Goal: Task Accomplishment & Management: Manage account settings

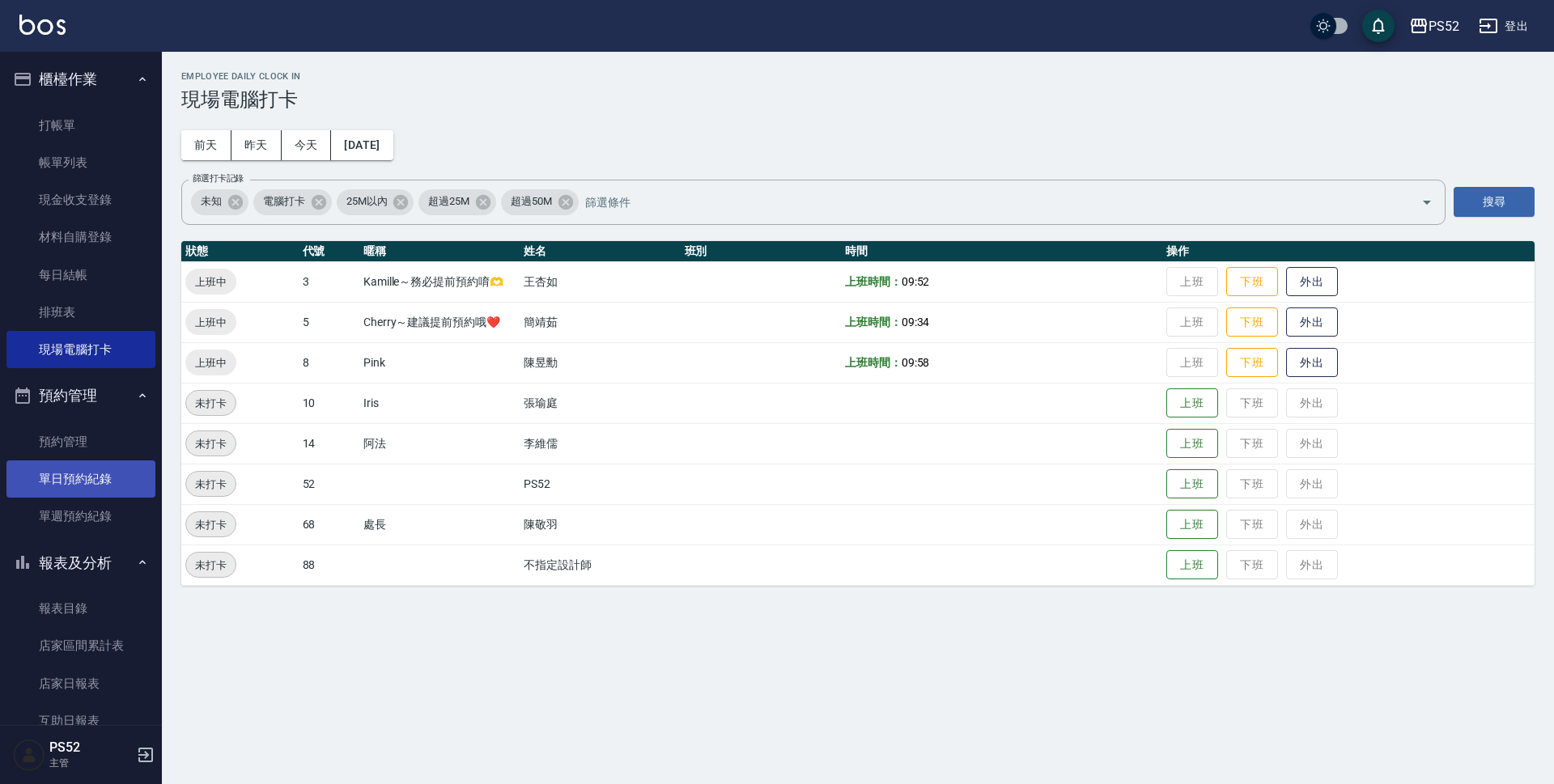
click at [61, 485] on link "單日預約紀錄" at bounding box center [80, 478] width 149 height 38
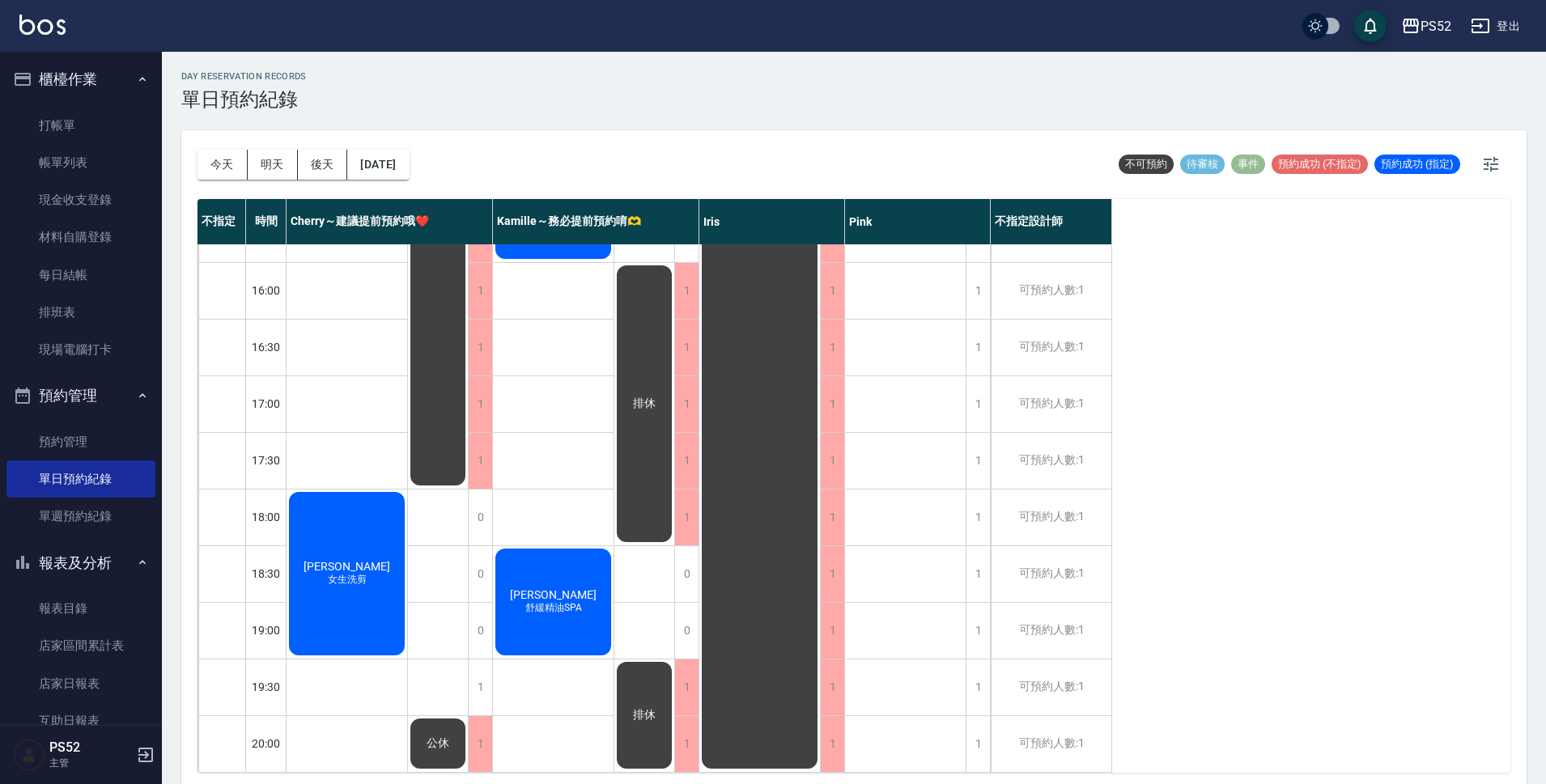
scroll to position [619, 0]
click at [227, 177] on button "今天" at bounding box center [222, 164] width 50 height 30
click at [271, 171] on button "明天" at bounding box center [273, 164] width 50 height 30
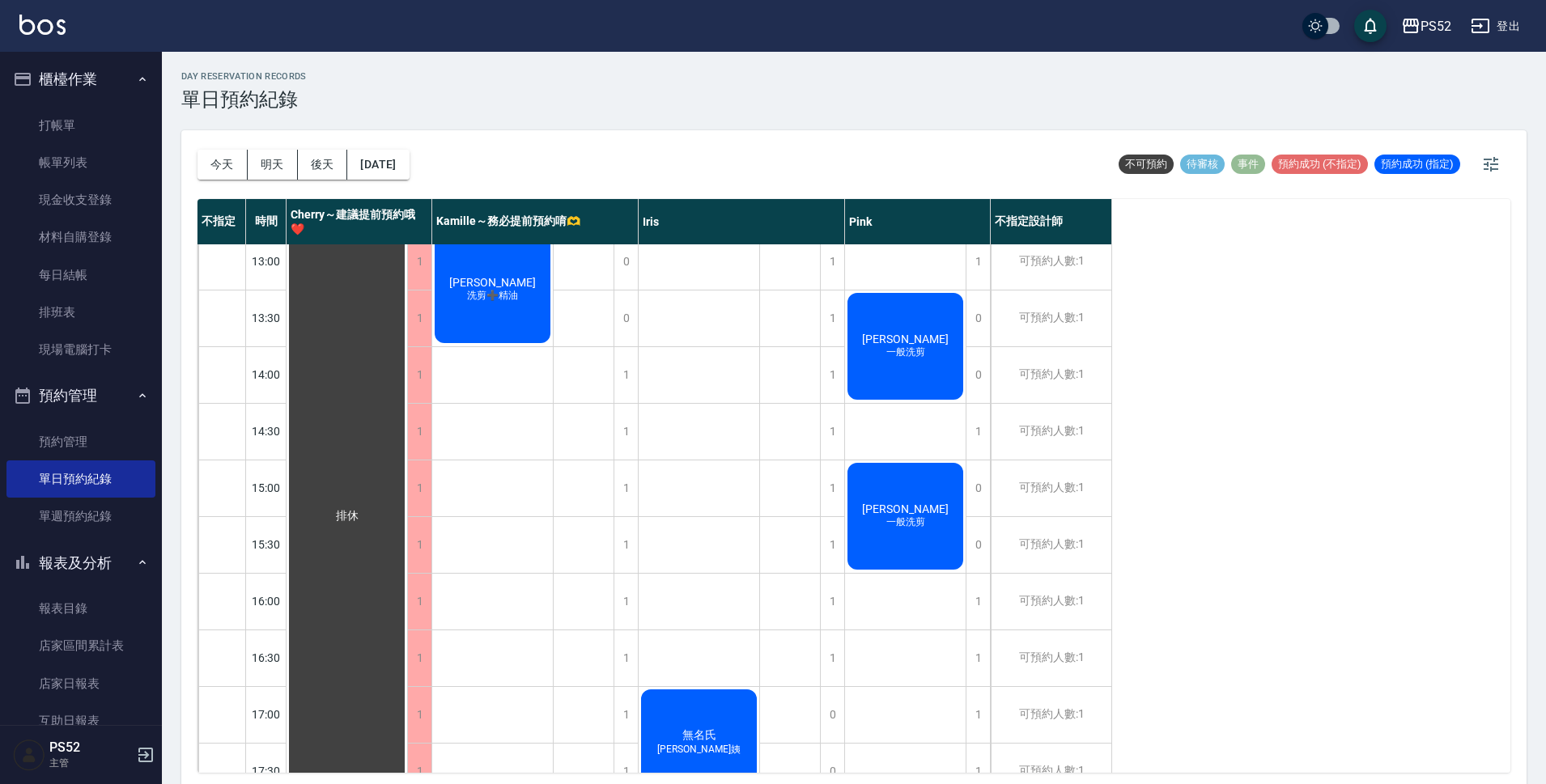
scroll to position [404, 0]
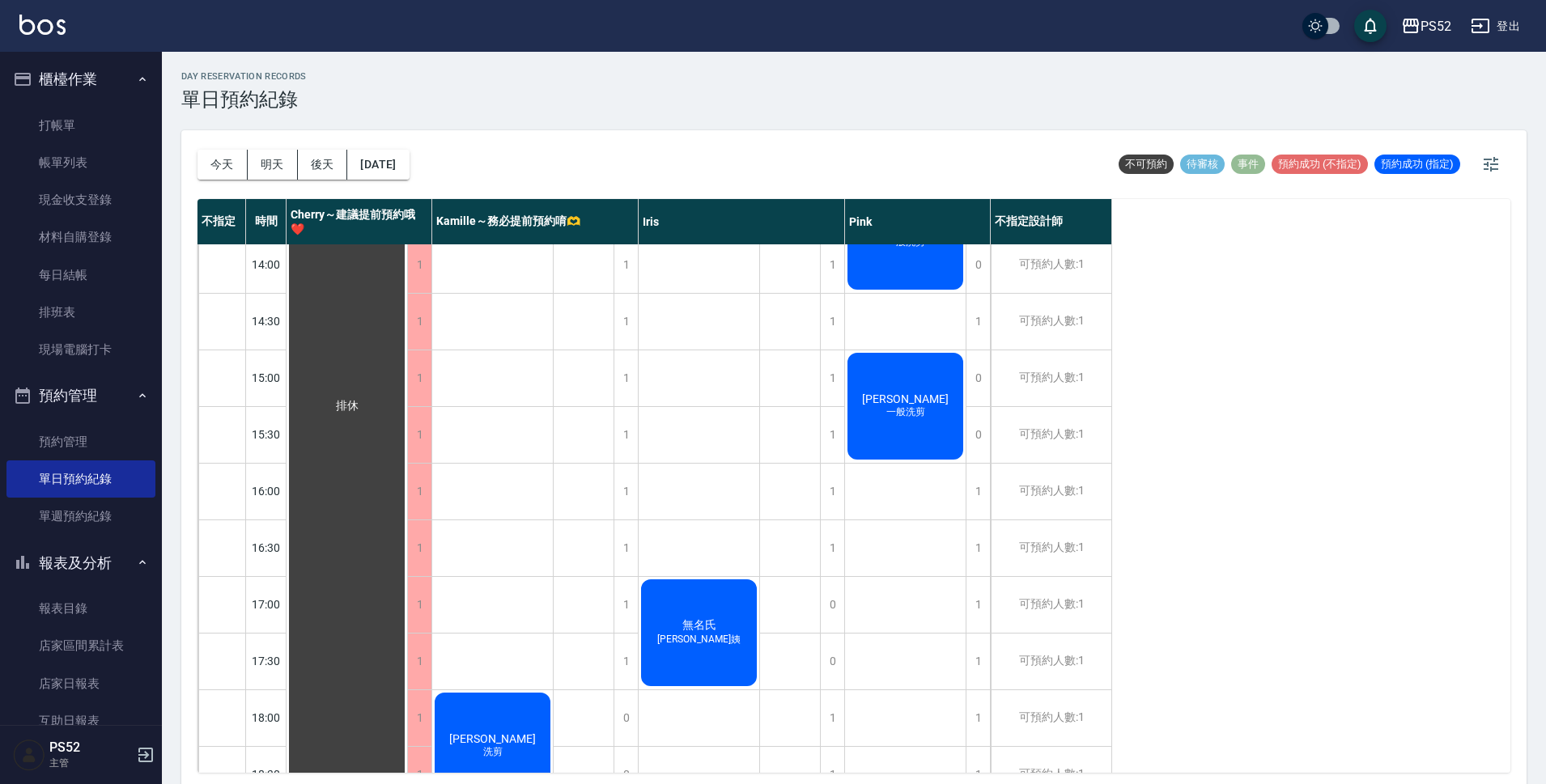
click at [706, 613] on div "無名氏 [PERSON_NAME]姨" at bounding box center [699, 633] width 121 height 112
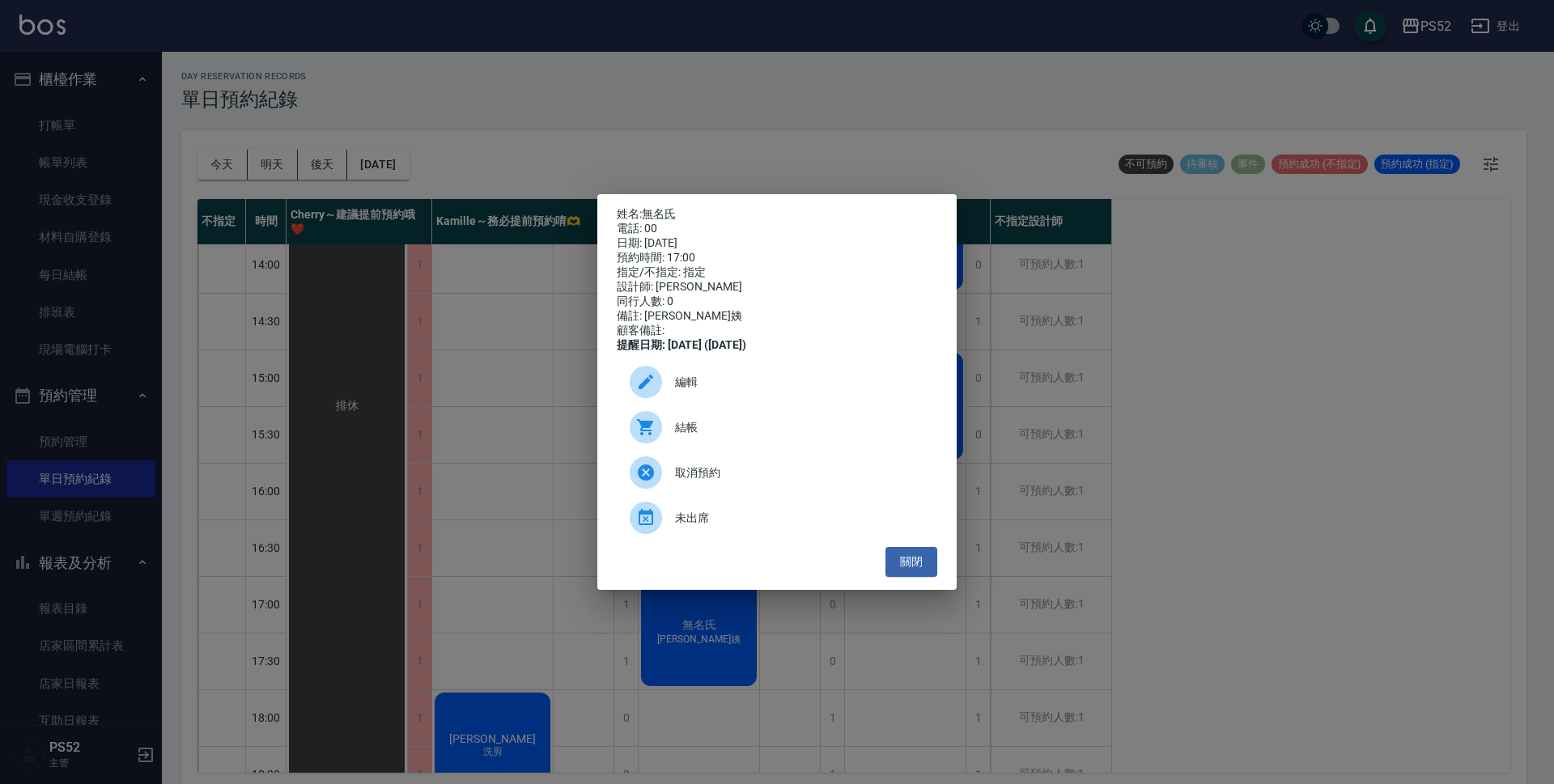
click at [725, 473] on span "取消預約" at bounding box center [799, 472] width 249 height 17
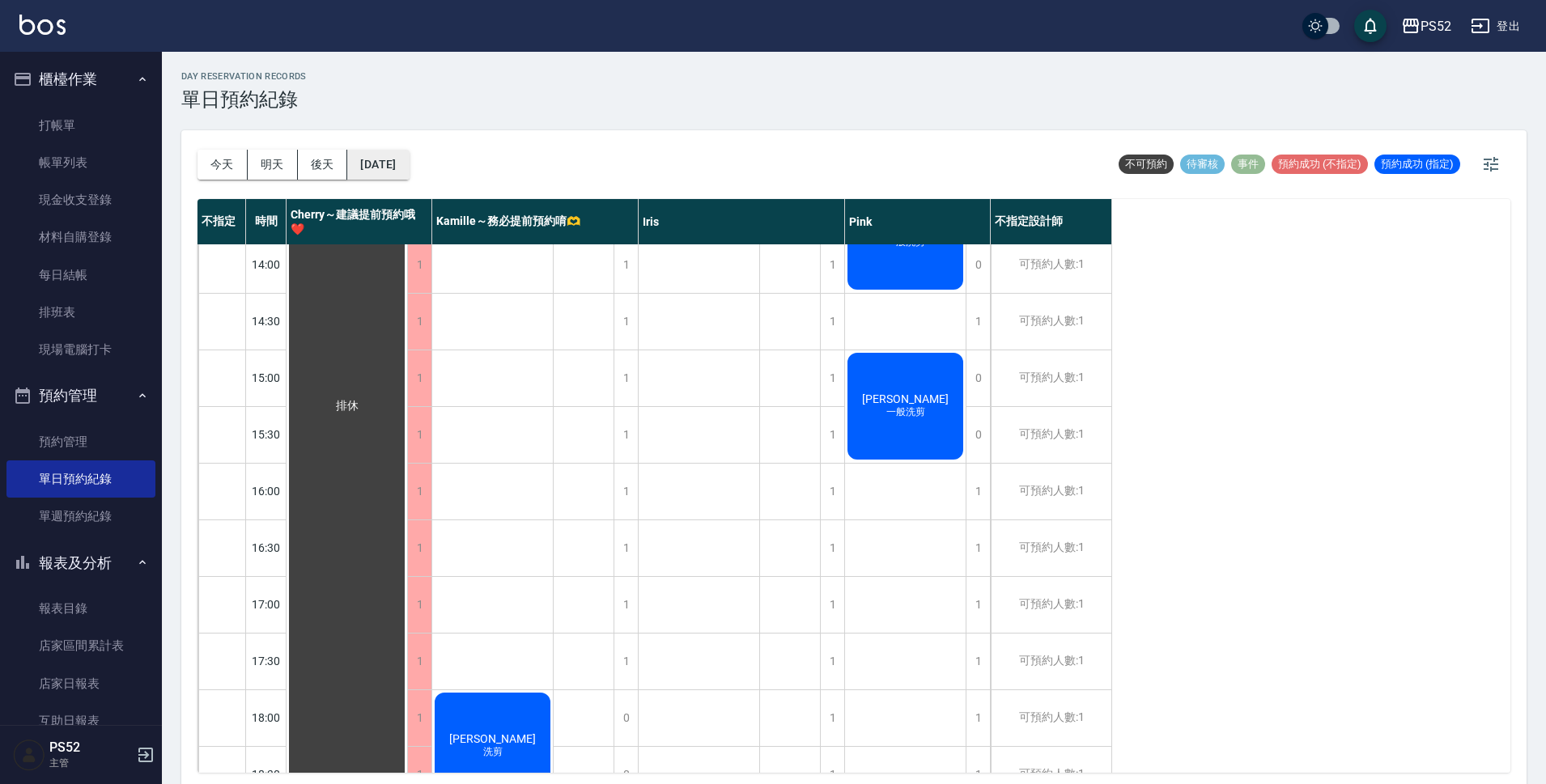
click at [404, 157] on button "[DATE]" at bounding box center [378, 164] width 61 height 30
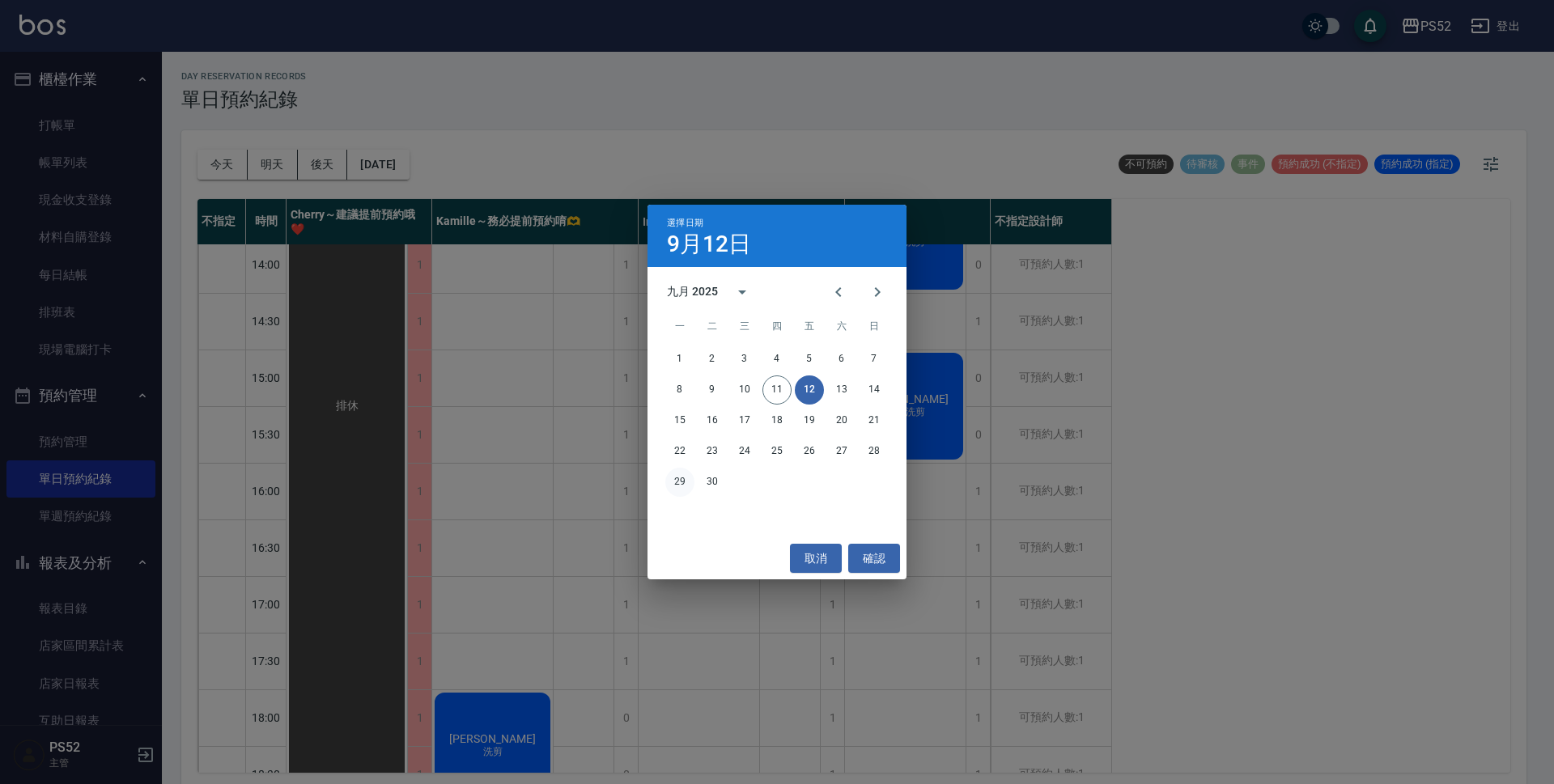
click at [677, 485] on button "29" at bounding box center [680, 482] width 29 height 29
